Goal: Communication & Community: Answer question/provide support

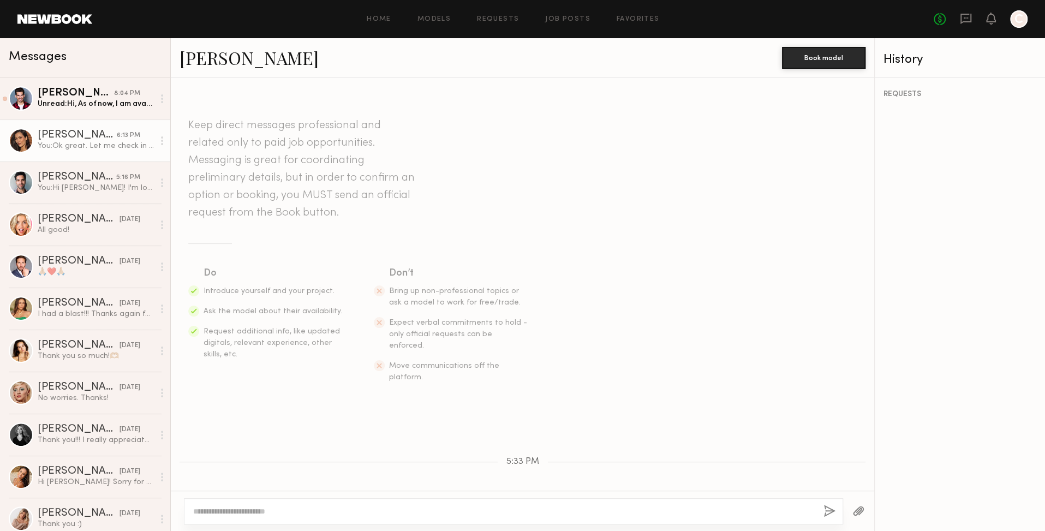
scroll to position [320, 0]
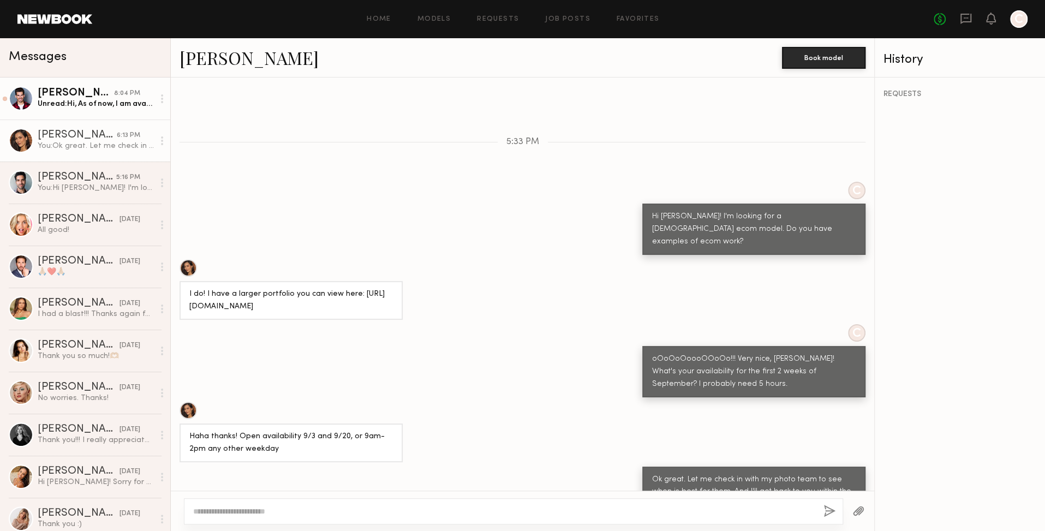
click at [73, 103] on div "Unread: Hi, As of now, I am available those two weeks. What does the rate look …" at bounding box center [96, 104] width 116 height 10
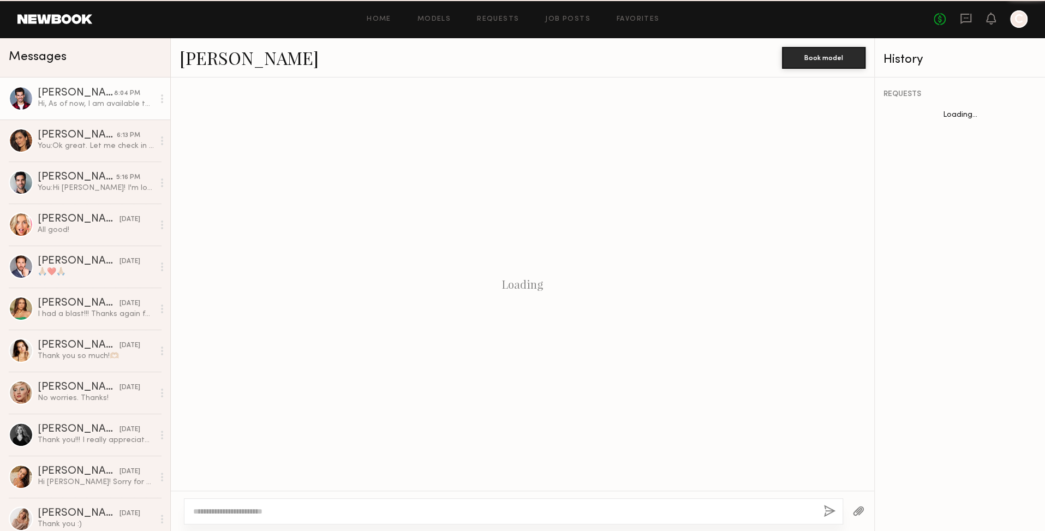
scroll to position [1835, 0]
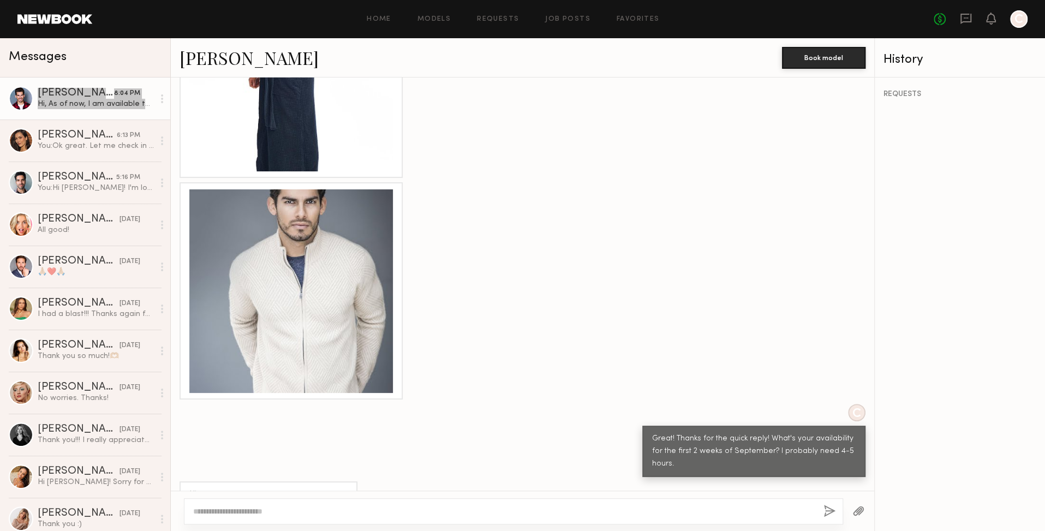
drag, startPoint x: 115, startPoint y: 119, endPoint x: 324, endPoint y: 1, distance: 240.7
click at [268, 508] on textarea at bounding box center [504, 511] width 622 height 11
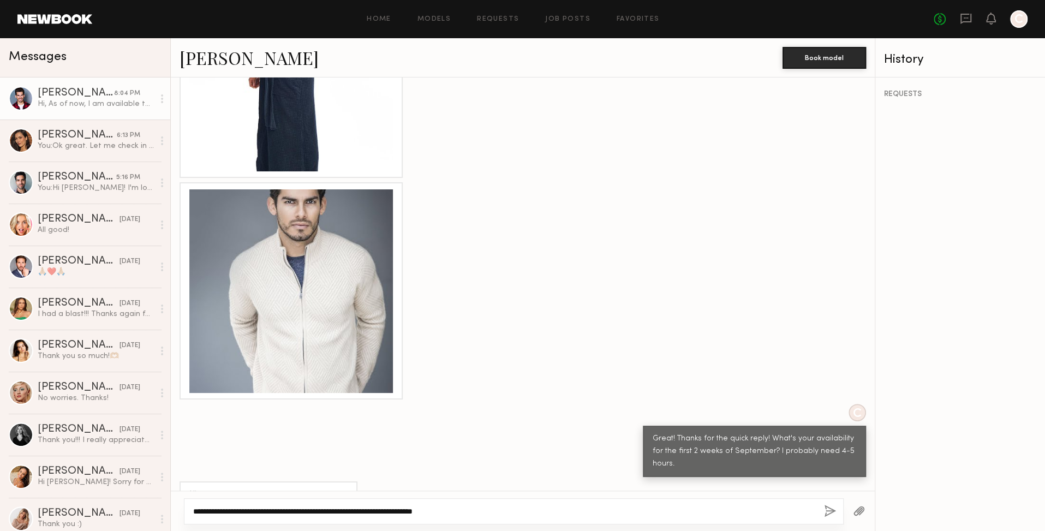
type textarea "**********"
click at [827, 511] on button "button" at bounding box center [830, 512] width 12 height 14
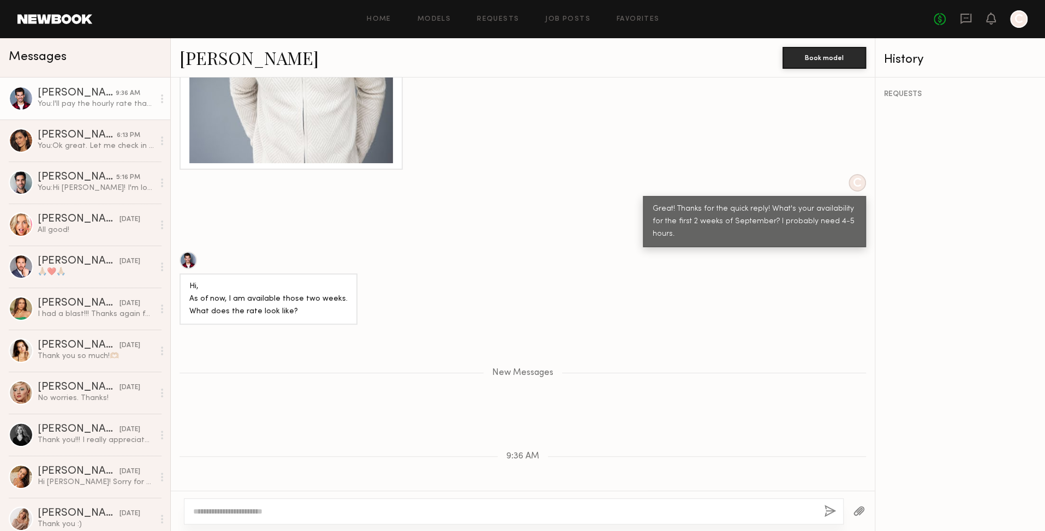
click at [344, 513] on textarea at bounding box center [504, 511] width 622 height 11
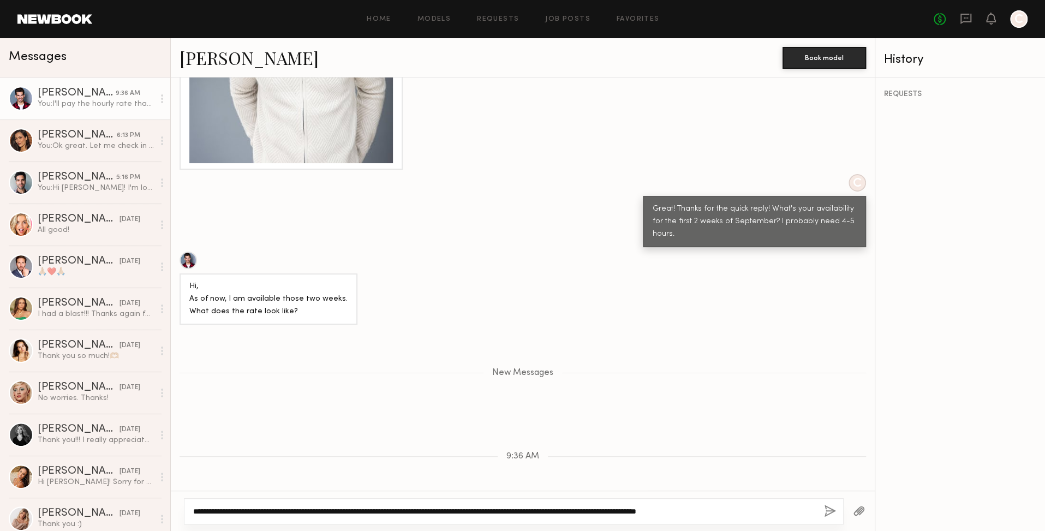
click at [309, 513] on textarea "**********" at bounding box center [504, 511] width 622 height 11
drag, startPoint x: 498, startPoint y: 513, endPoint x: 532, endPoint y: 509, distance: 34.6
click at [532, 509] on textarea "**********" at bounding box center [504, 511] width 622 height 11
type textarea "**********"
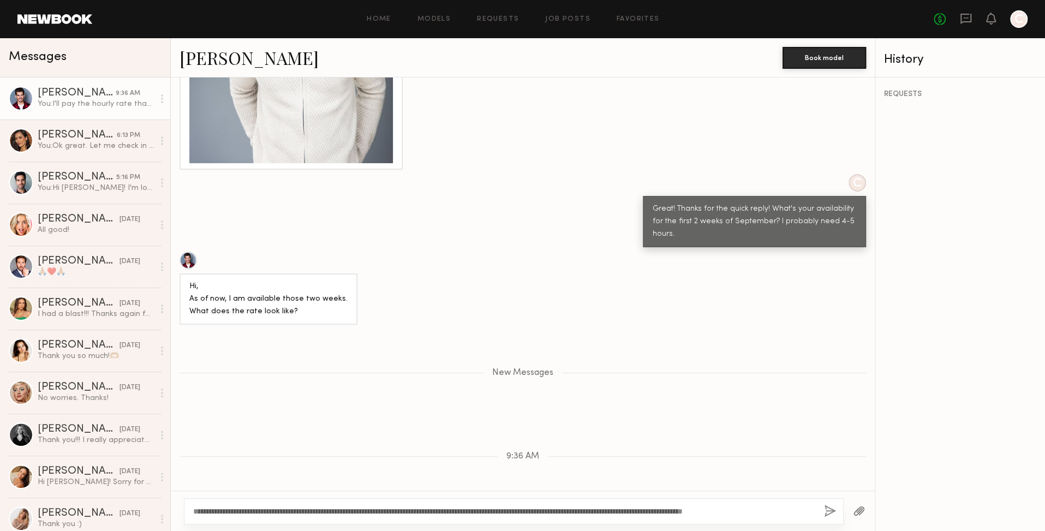
click at [832, 511] on button "button" at bounding box center [830, 512] width 12 height 14
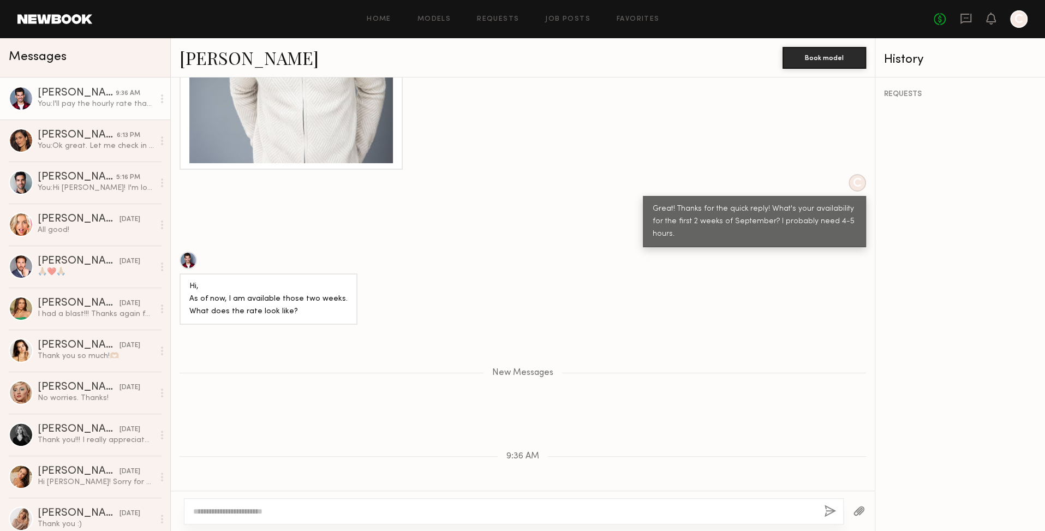
scroll to position [2142, 0]
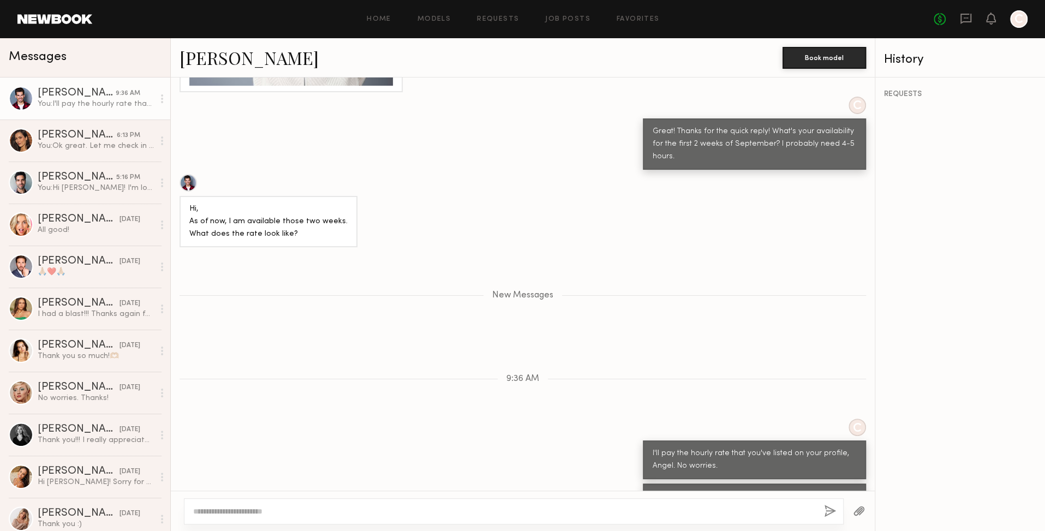
click at [337, 505] on div at bounding box center [514, 511] width 660 height 26
click at [324, 514] on textarea at bounding box center [504, 511] width 622 height 11
type textarea "*"
type textarea "**********"
click at [827, 509] on button "button" at bounding box center [830, 512] width 12 height 14
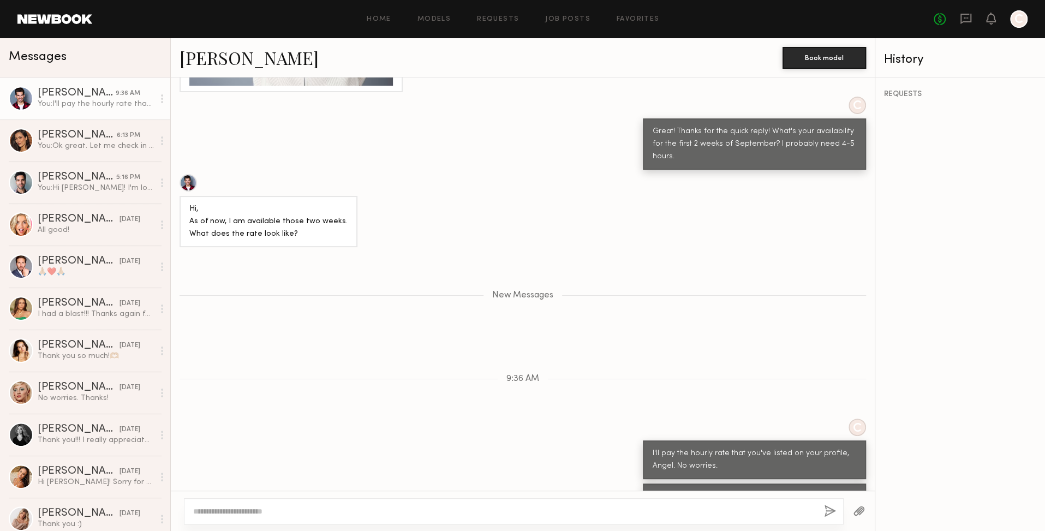
scroll to position [2185, 0]
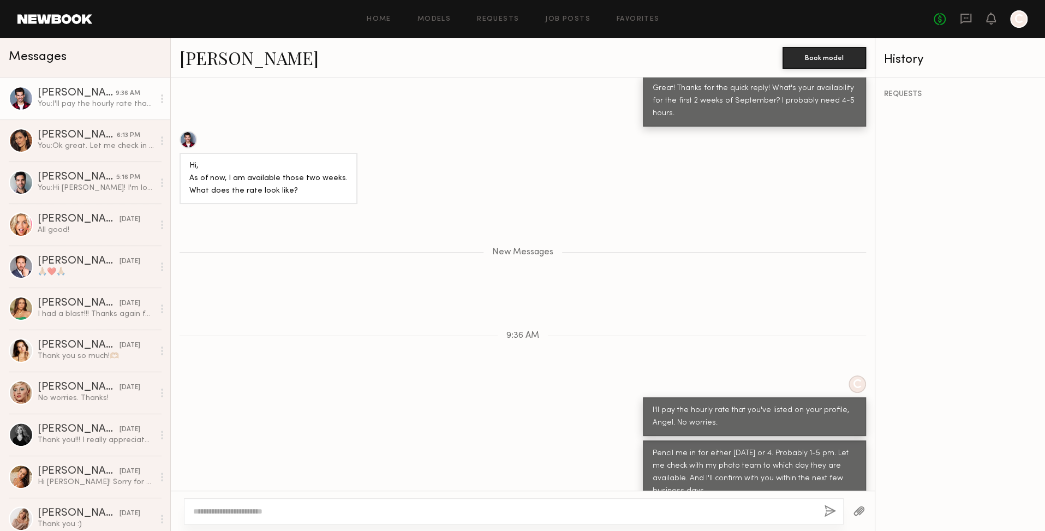
click at [207, 62] on link "Angel G." at bounding box center [249, 57] width 139 height 23
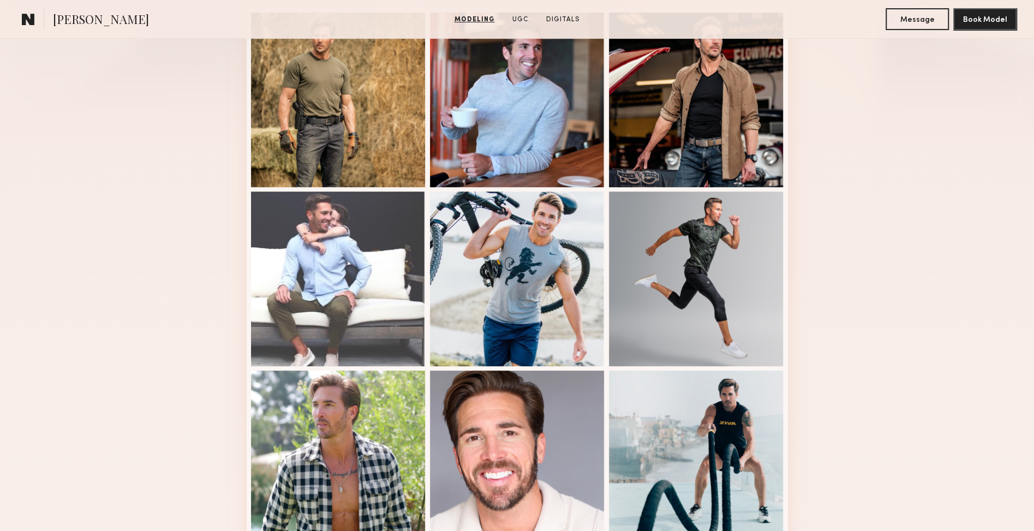
scroll to position [308, 0]
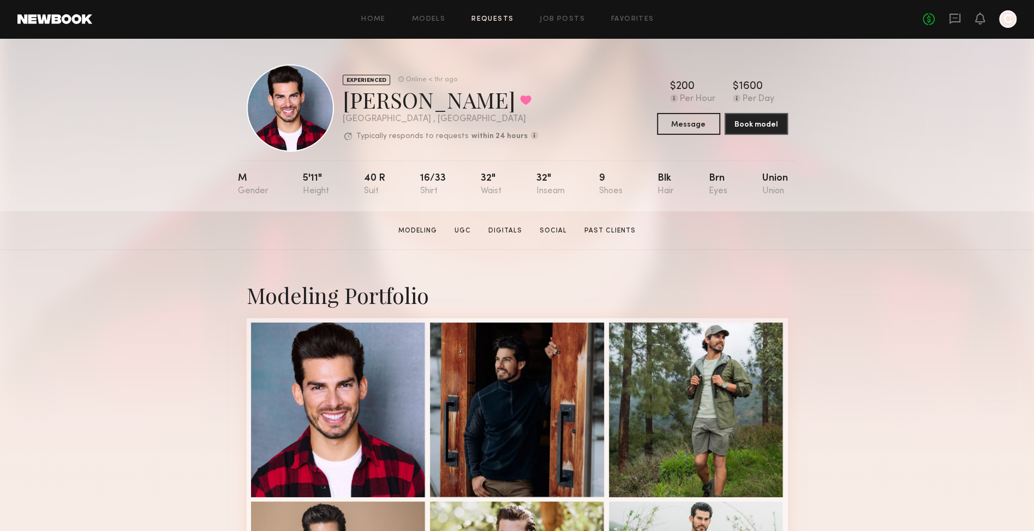
click at [486, 21] on link "Requests" at bounding box center [492, 19] width 42 height 7
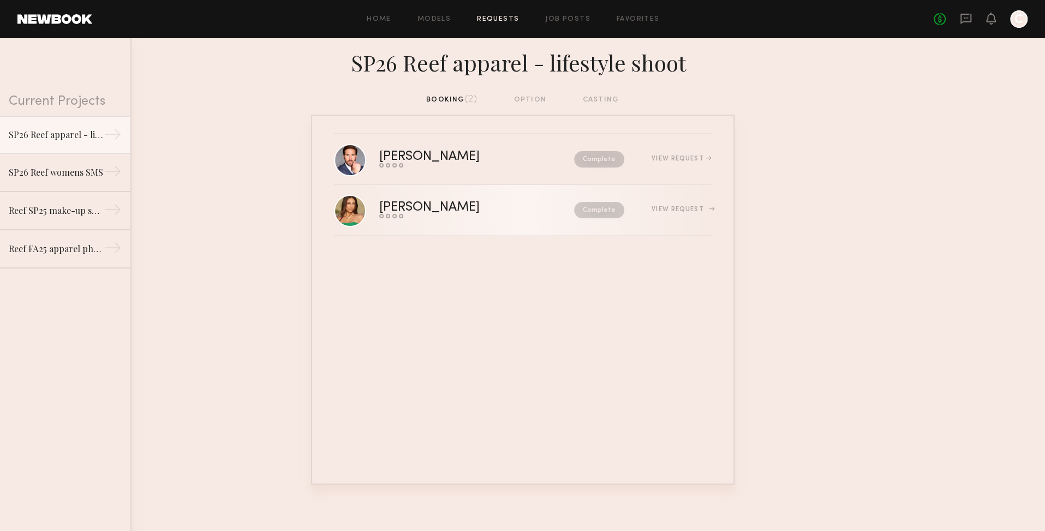
click at [679, 213] on div "View Request" at bounding box center [667, 210] width 87 height 8
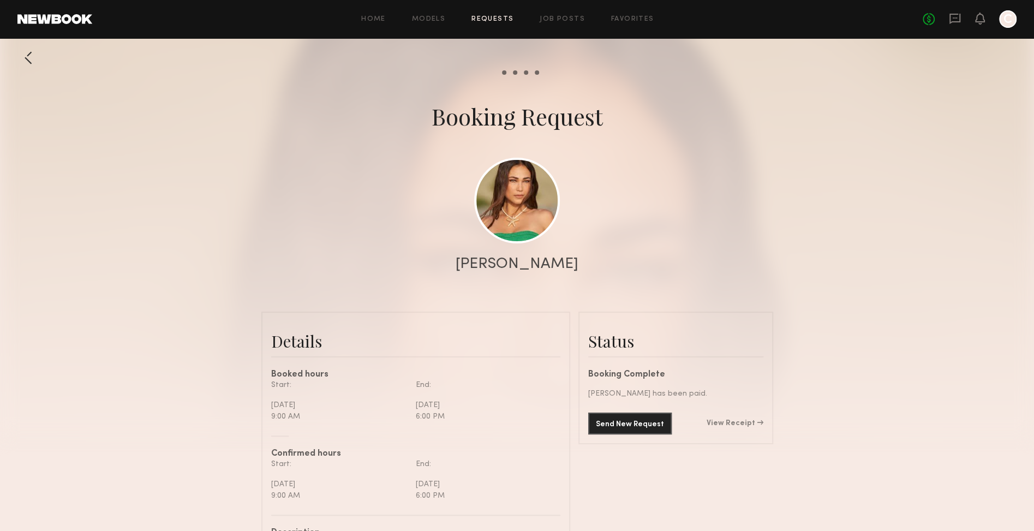
scroll to position [892, 0]
click at [731, 423] on link "View Receipt" at bounding box center [735, 424] width 57 height 8
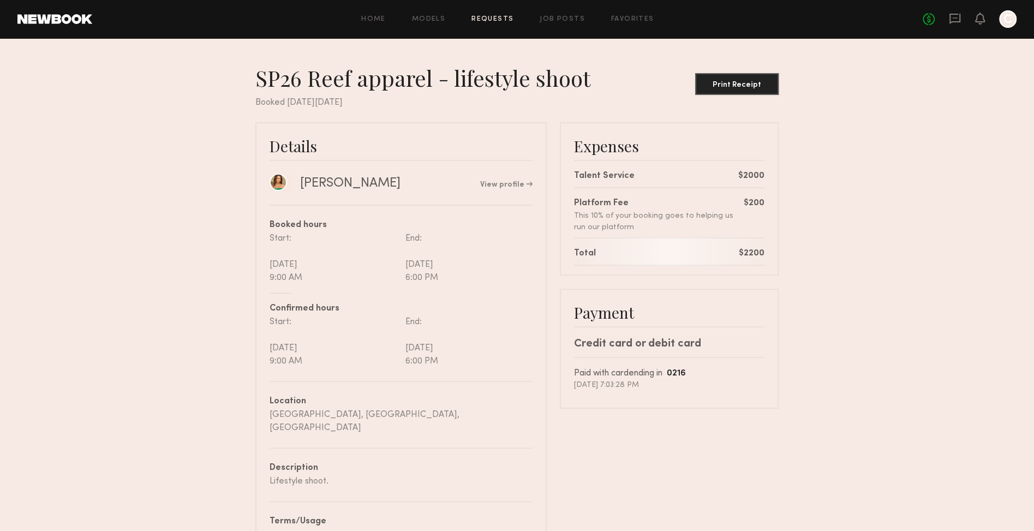
click at [279, 184] on link at bounding box center [278, 182] width 17 height 17
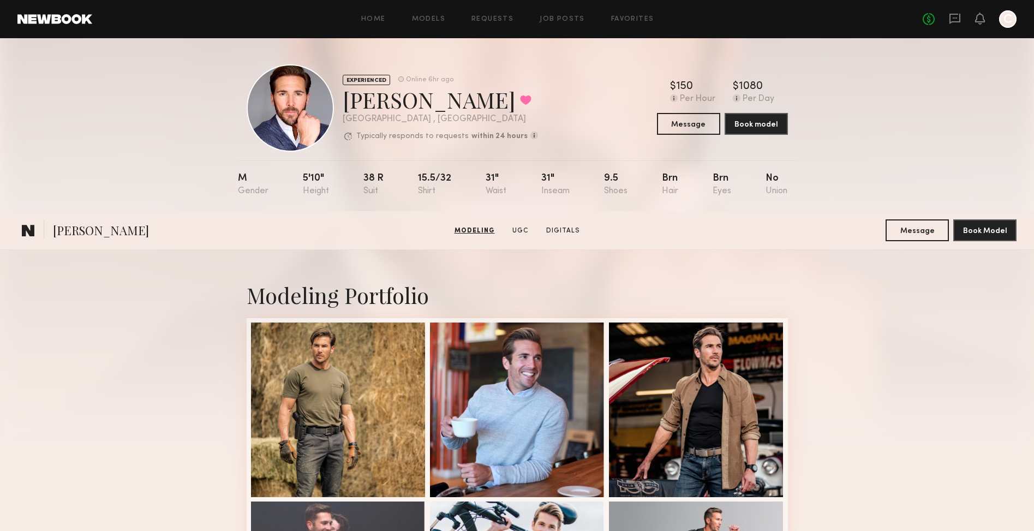
scroll to position [308, 0]
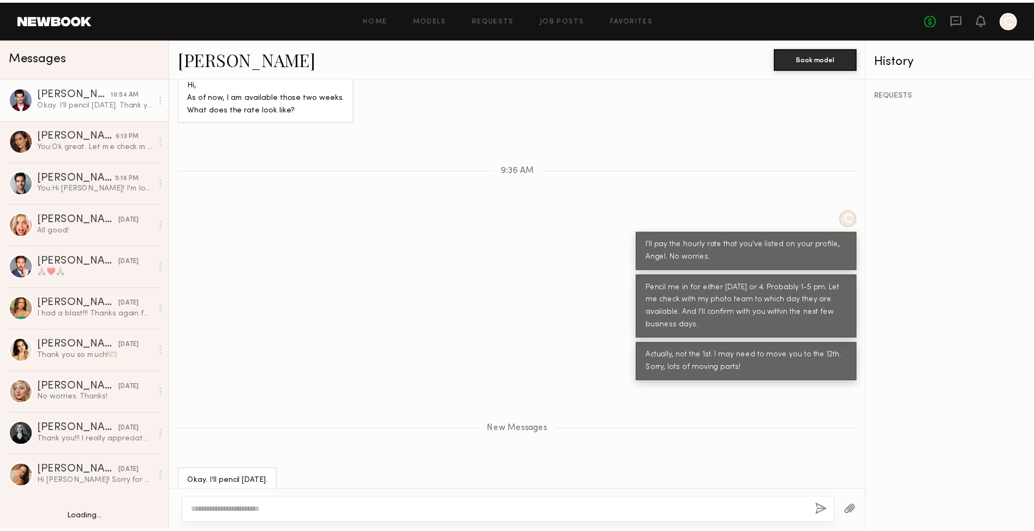
scroll to position [981, 0]
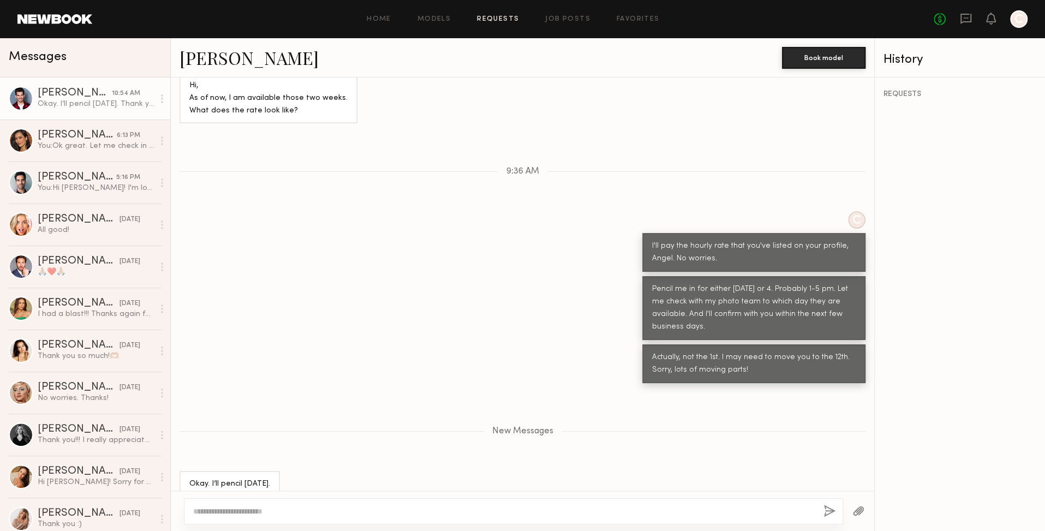
click at [505, 17] on link "Requests" at bounding box center [498, 19] width 42 height 7
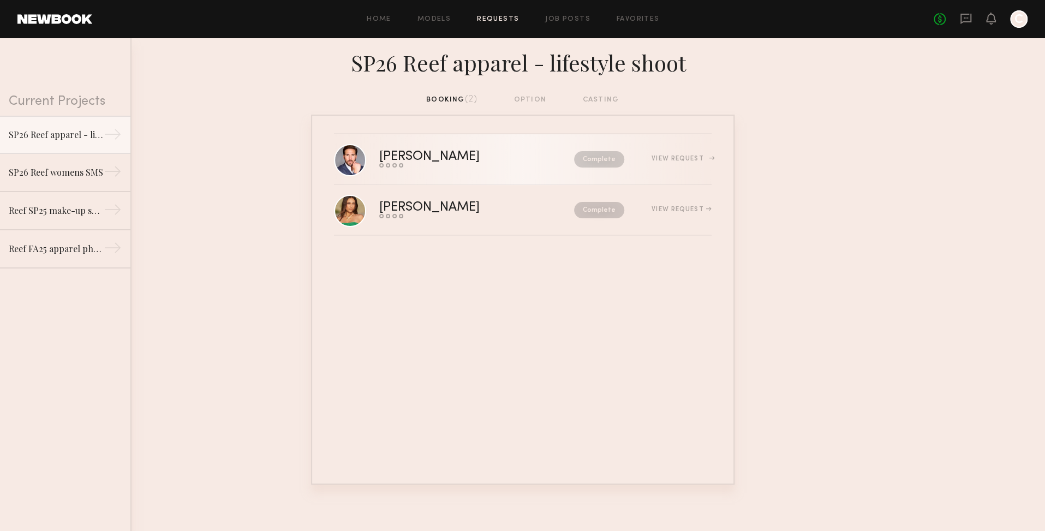
click at [677, 158] on div "View Request" at bounding box center [681, 159] width 59 height 7
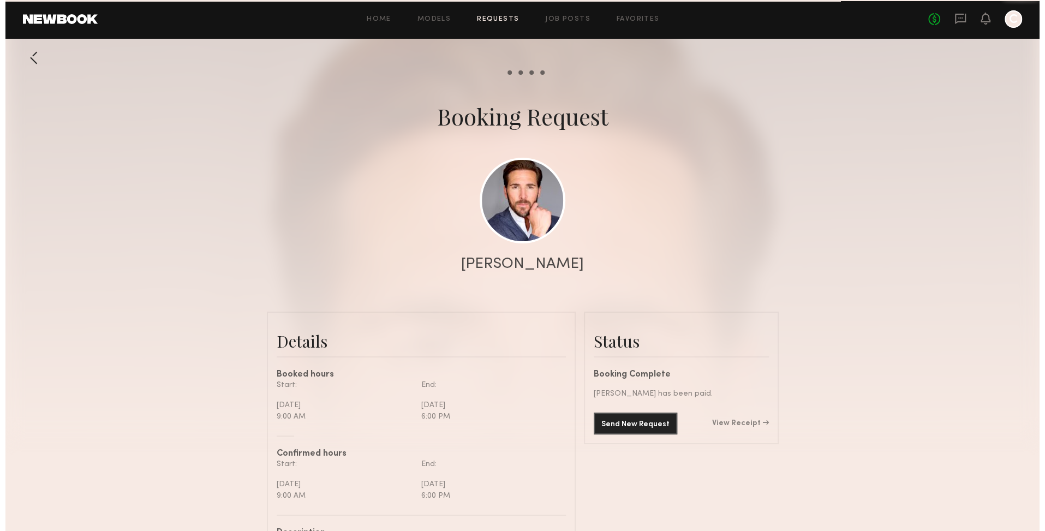
scroll to position [686, 0]
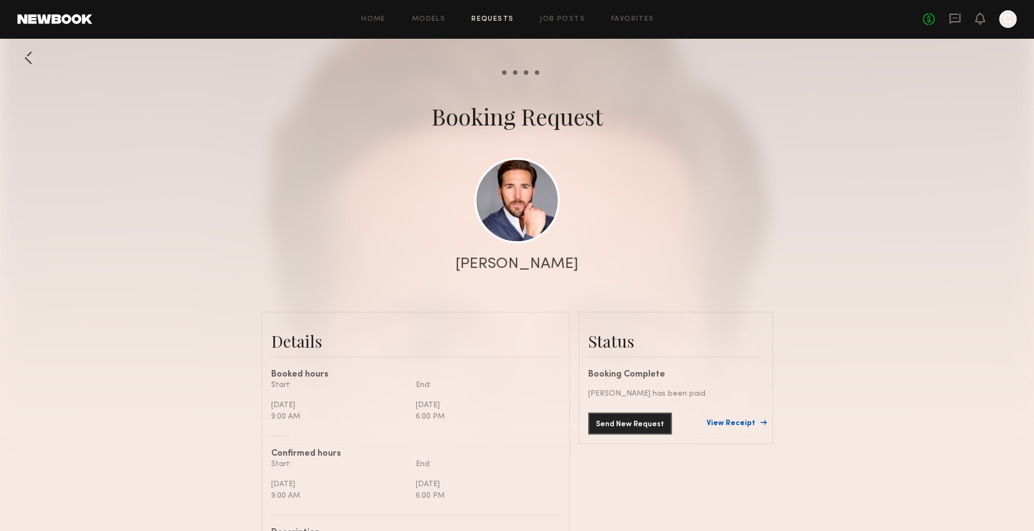
click at [736, 422] on link "View Receipt" at bounding box center [735, 424] width 57 height 8
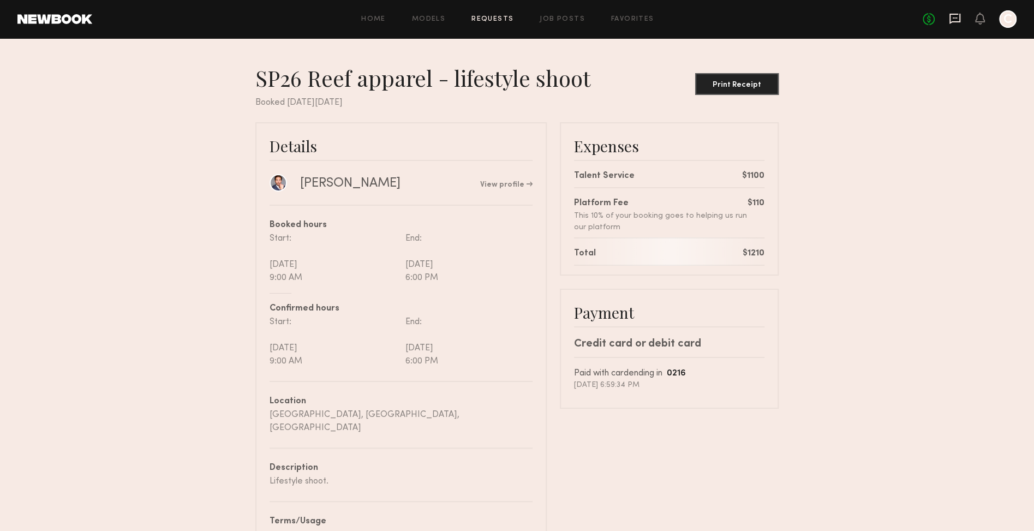
click at [959, 19] on icon at bounding box center [955, 19] width 11 height 10
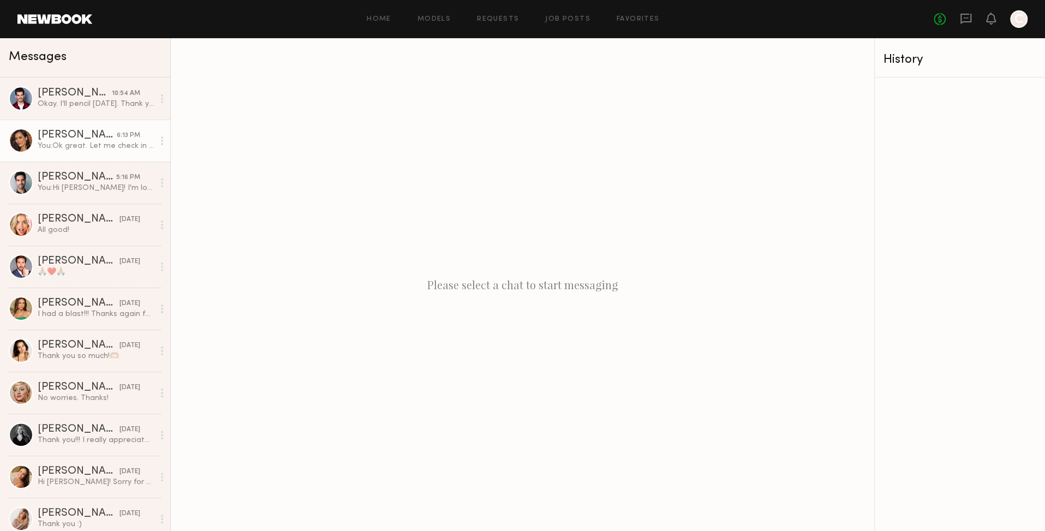
click at [113, 147] on div "You: Ok great. Let me check in with my photo team to see when is best for them.…" at bounding box center [96, 146] width 116 height 10
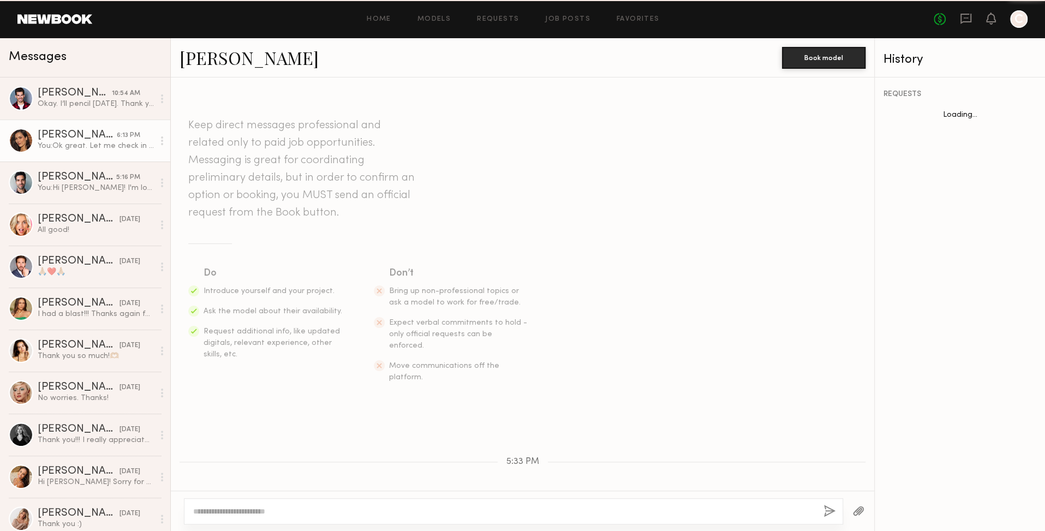
scroll to position [320, 0]
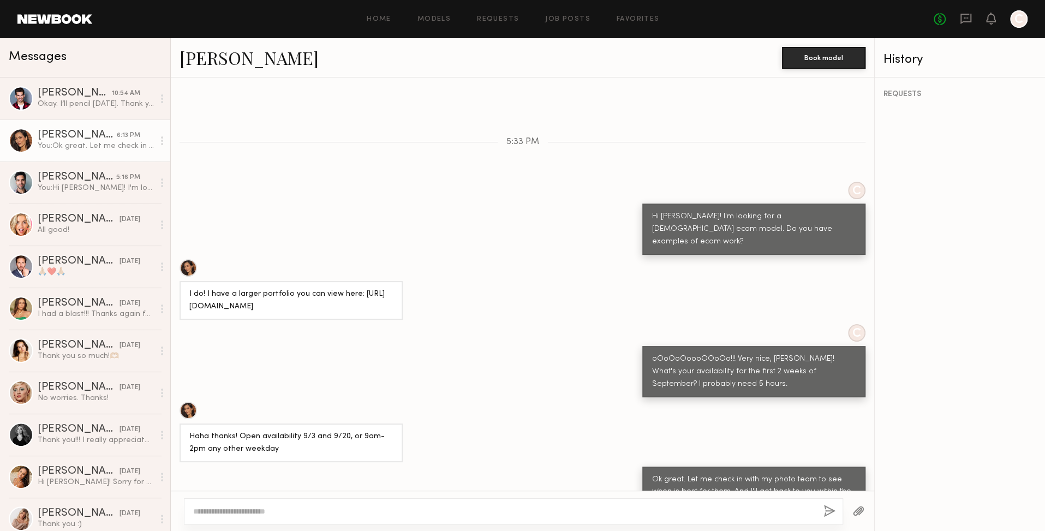
click at [240, 64] on link "Amanda W." at bounding box center [249, 57] width 139 height 23
click at [92, 145] on div "You: Ok great. Let me check in with my photo team to see when is best for them.…" at bounding box center [96, 146] width 116 height 10
click at [360, 517] on textarea at bounding box center [504, 511] width 622 height 11
drag, startPoint x: 228, startPoint y: 515, endPoint x: 151, endPoint y: 505, distance: 77.5
click at [151, 505] on div "Messages Angel G. 10:54 AM Okay. I’ll pencil September 12th. Thank you Amanda W…" at bounding box center [522, 284] width 1045 height 493
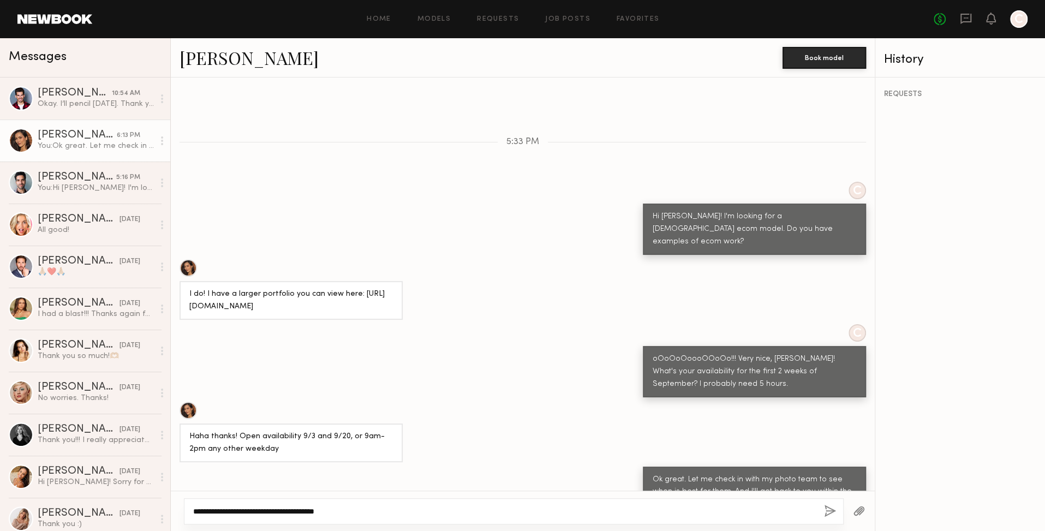
click at [329, 511] on textarea "**********" at bounding box center [504, 511] width 622 height 11
click at [330, 509] on textarea "**********" at bounding box center [504, 511] width 622 height 11
click at [310, 511] on textarea "**********" at bounding box center [504, 511] width 622 height 11
click at [375, 512] on textarea "**********" at bounding box center [504, 511] width 622 height 11
type textarea "**********"
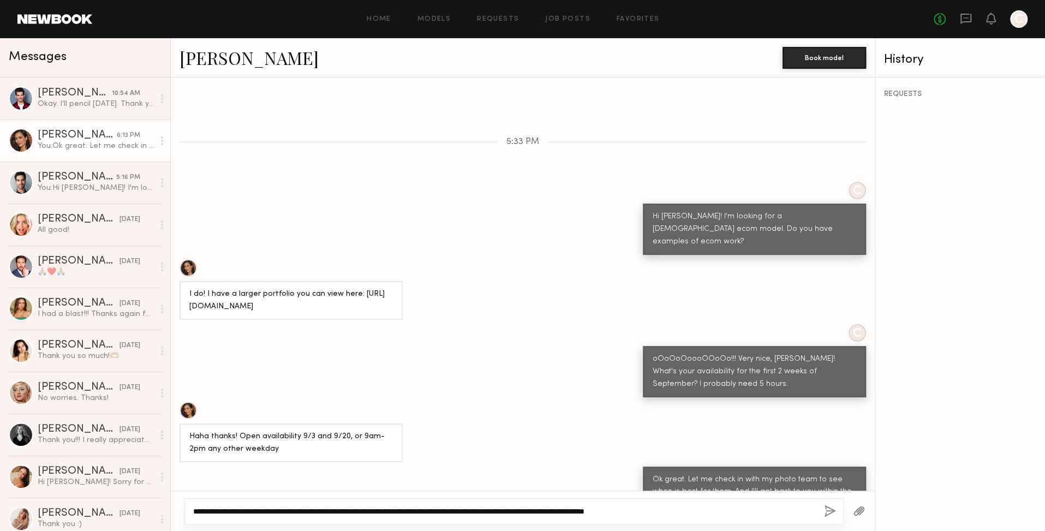
click at [825, 512] on button "button" at bounding box center [830, 512] width 12 height 14
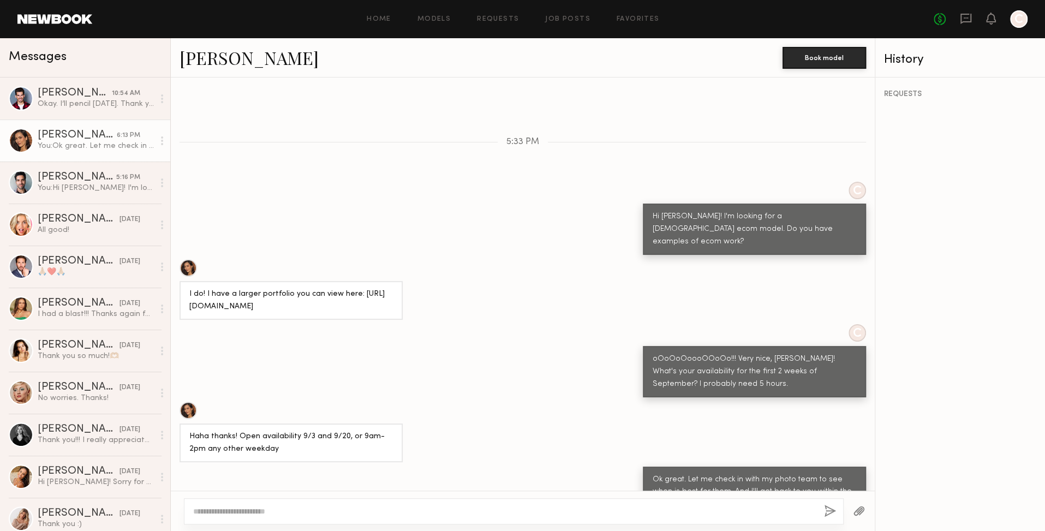
scroll to position [562, 0]
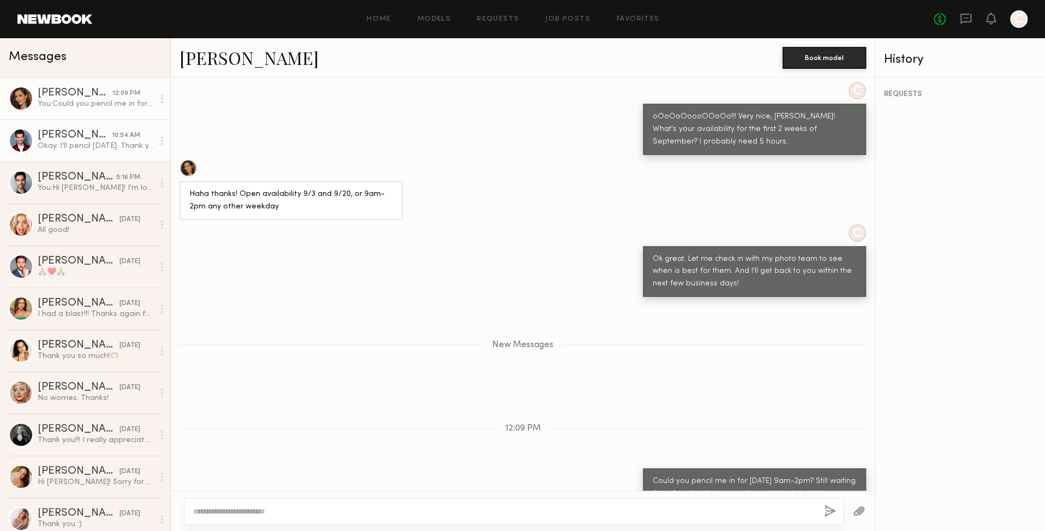
click at [80, 145] on div "Okay. I’ll pencil September 12th. Thank you" at bounding box center [96, 146] width 116 height 10
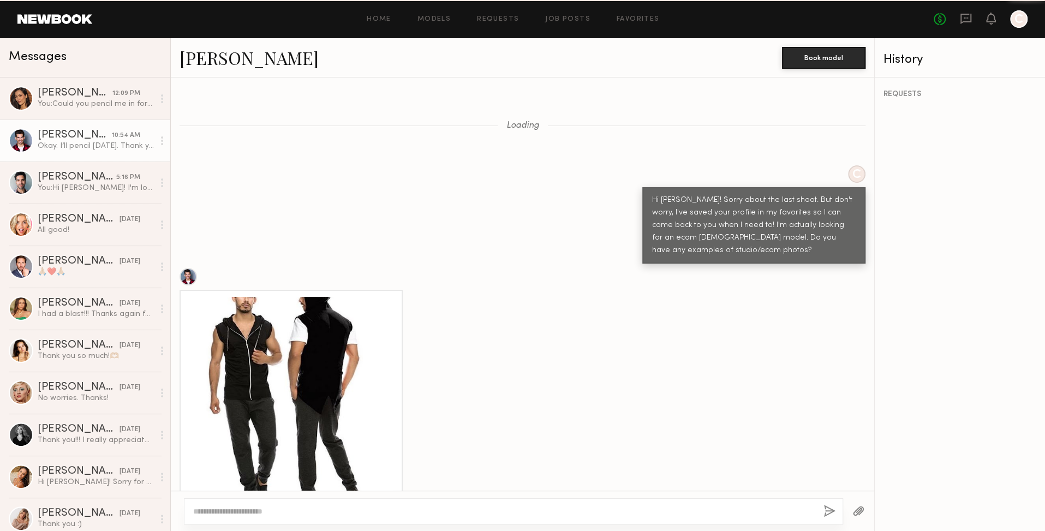
scroll to position [898, 0]
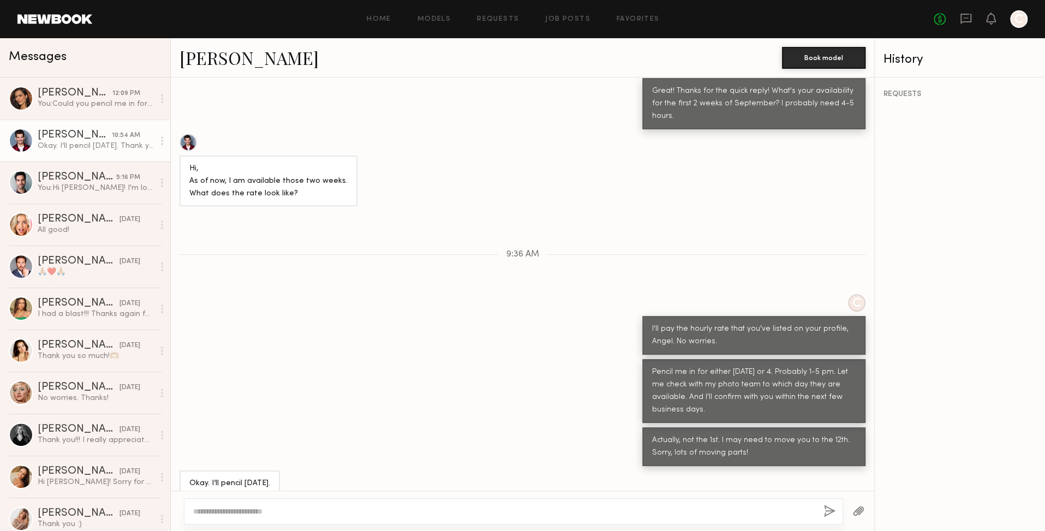
click at [316, 517] on div at bounding box center [513, 511] width 659 height 26
click at [308, 510] on textarea at bounding box center [504, 511] width 622 height 11
type textarea "**********"
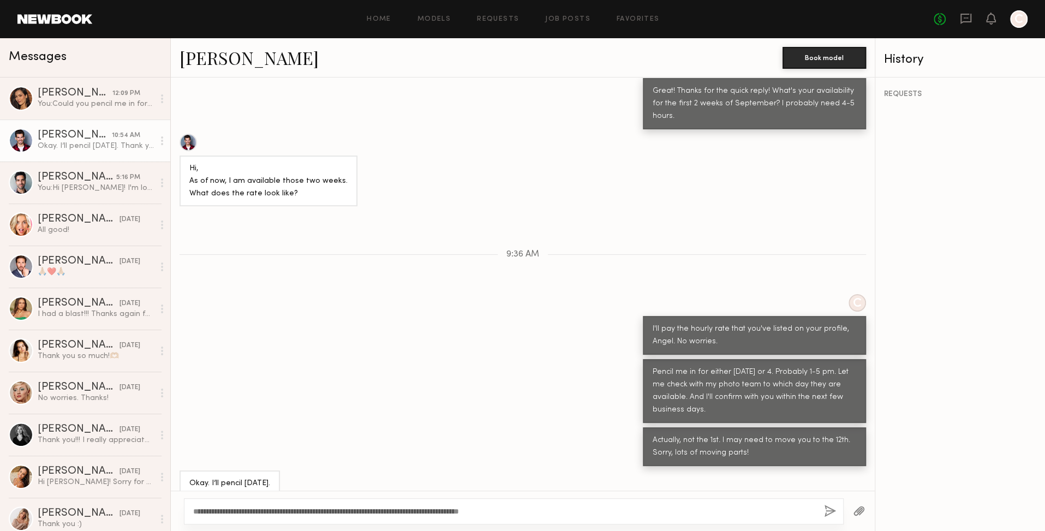
click at [829, 510] on button "button" at bounding box center [830, 512] width 12 height 14
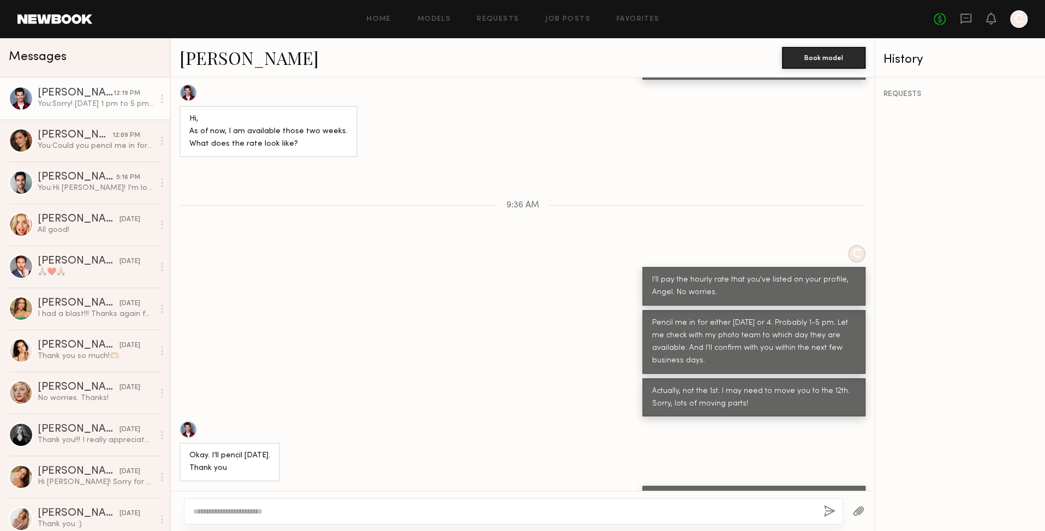
scroll to position [1840, 0]
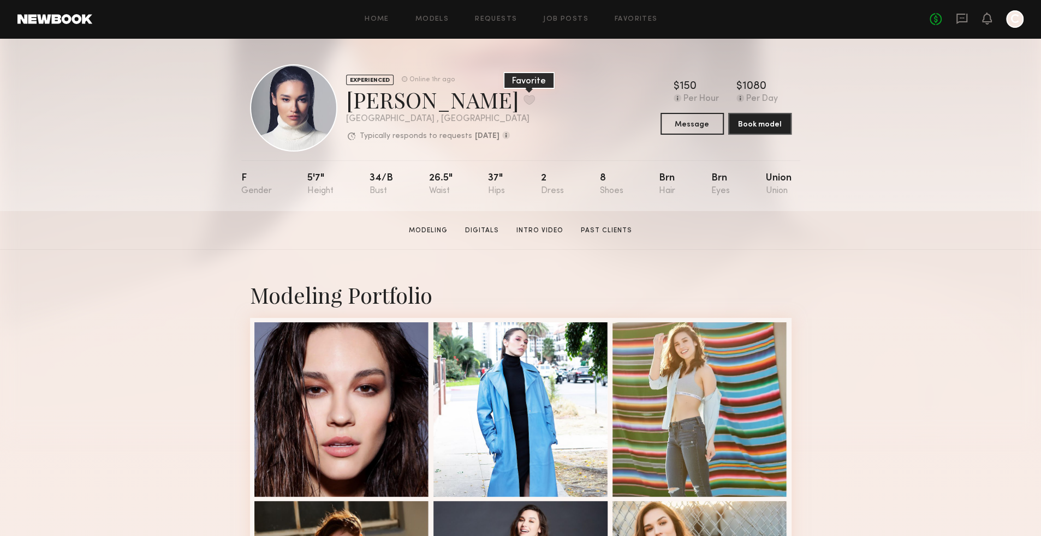
click at [523, 104] on button at bounding box center [528, 100] width 11 height 10
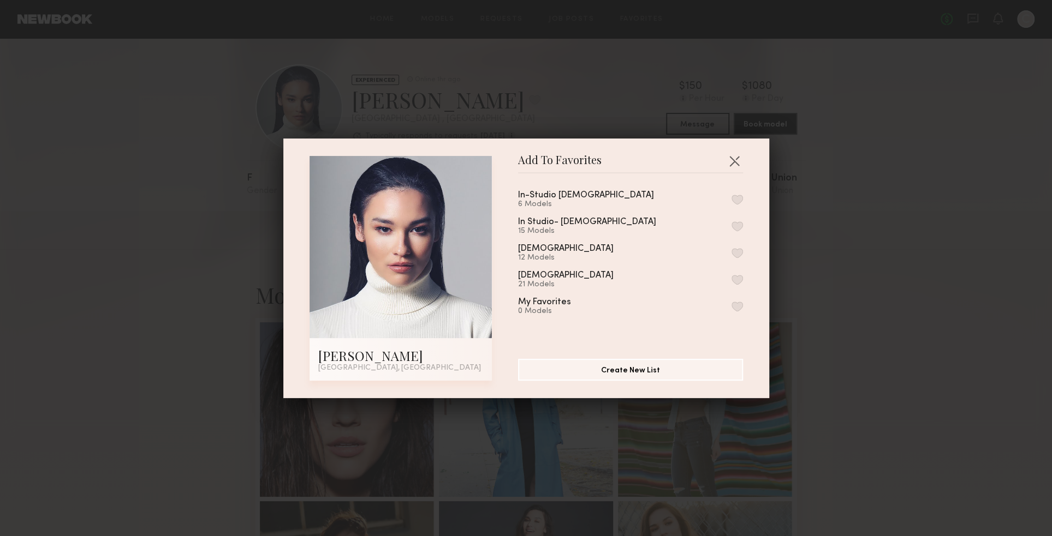
click at [538, 280] on div "21 Models" at bounding box center [579, 284] width 122 height 9
click at [731, 277] on button "button" at bounding box center [736, 280] width 11 height 10
click at [729, 161] on button "button" at bounding box center [733, 160] width 17 height 17
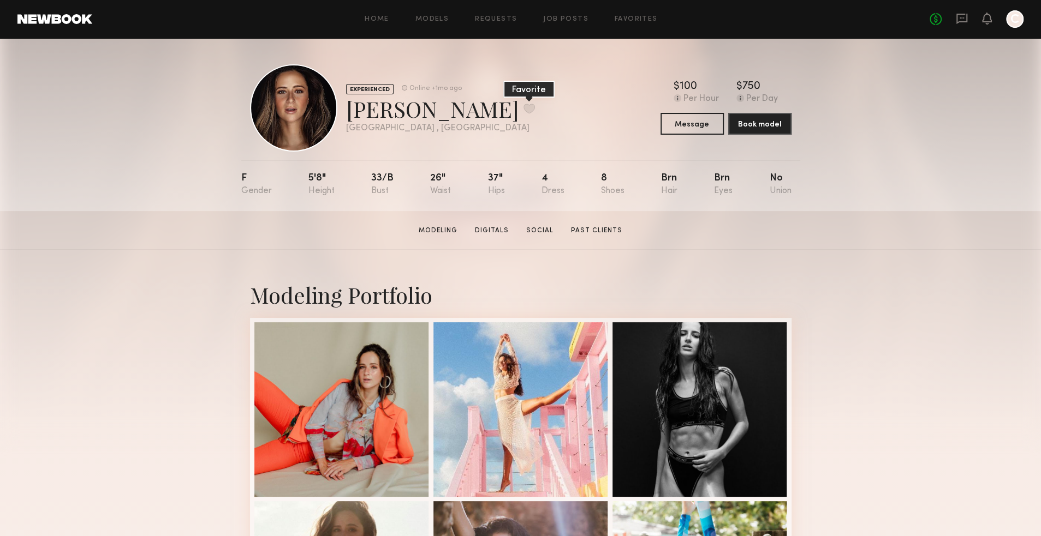
click at [523, 108] on button at bounding box center [528, 109] width 11 height 10
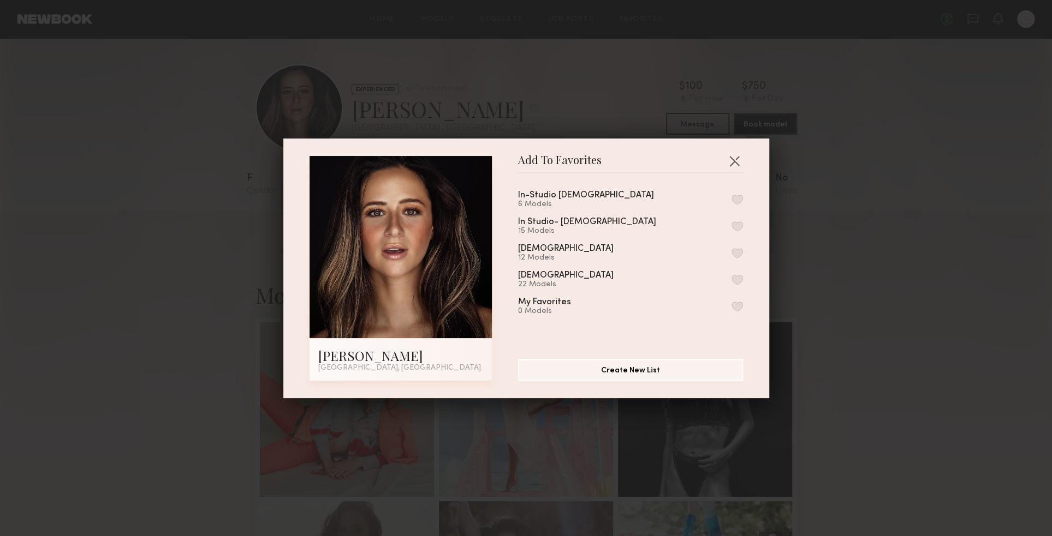
click at [731, 278] on button "button" at bounding box center [736, 280] width 11 height 10
click at [731, 157] on button "button" at bounding box center [733, 160] width 17 height 17
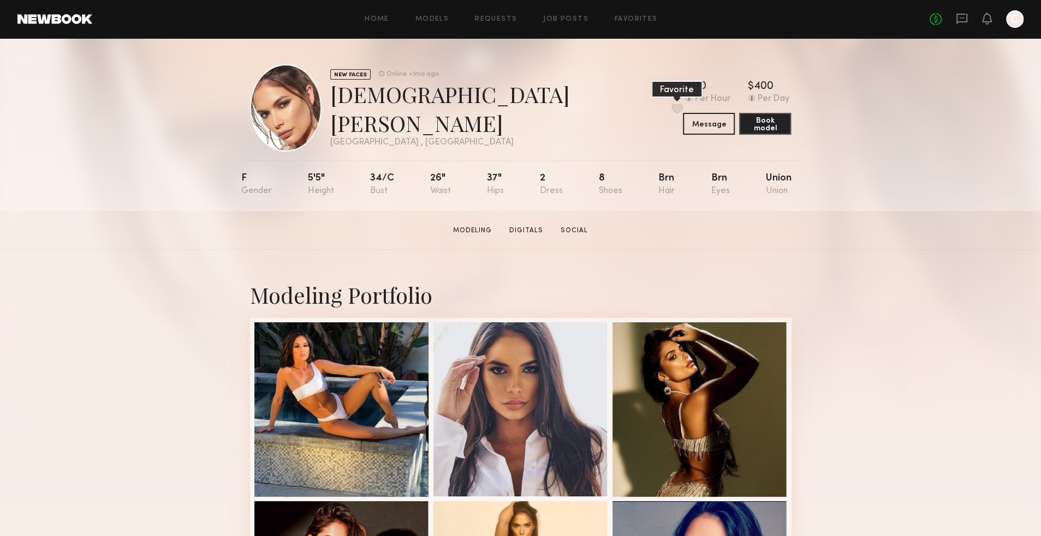
click at [671, 110] on button at bounding box center [676, 109] width 11 height 10
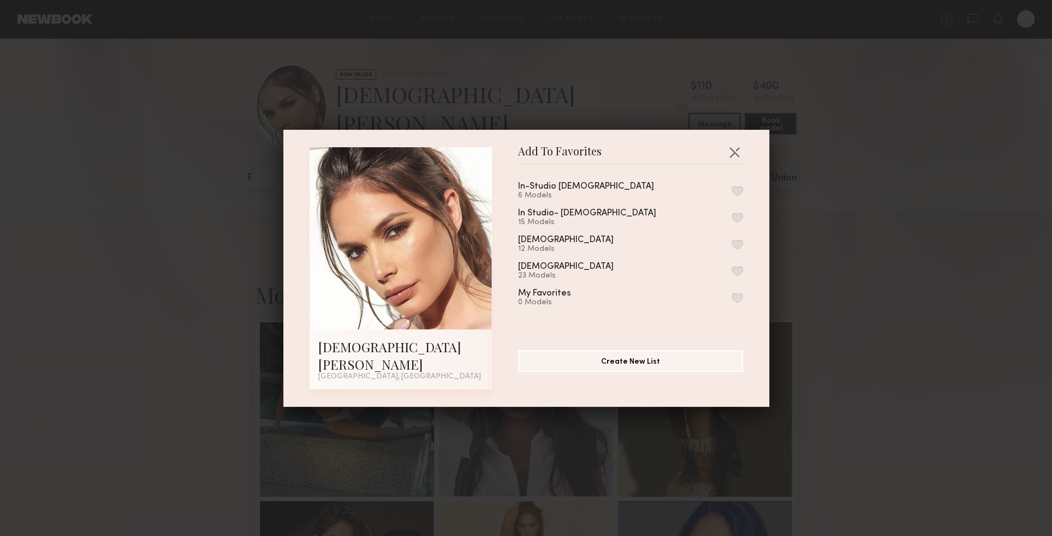
click at [731, 276] on button "button" at bounding box center [736, 271] width 11 height 10
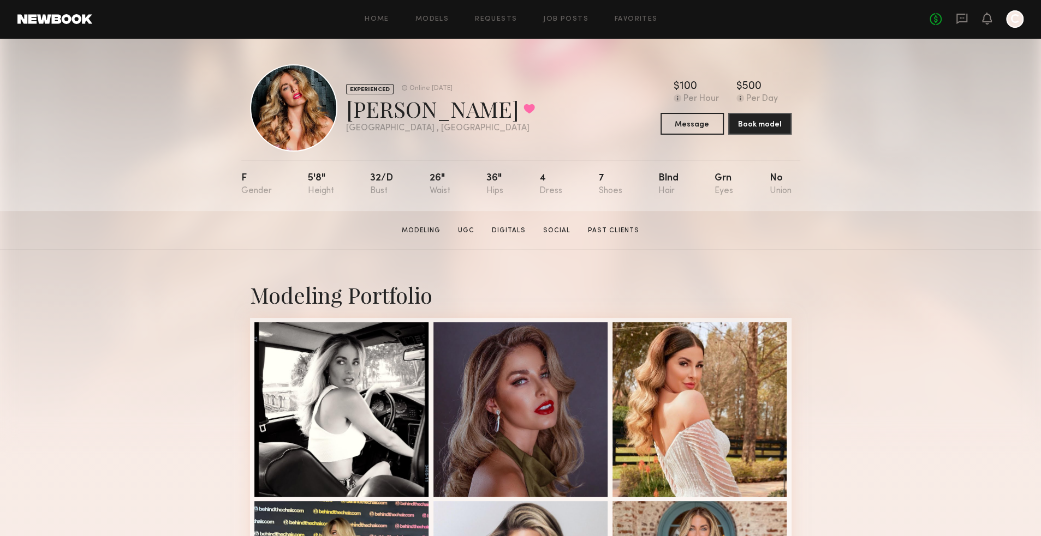
click at [898, 79] on div "EXPERIENCED Online [DATE] [PERSON_NAME] Favorited [GEOGRAPHIC_DATA] , [GEOGRAPH…" at bounding box center [520, 124] width 1041 height 173
